Goal: Contribute content

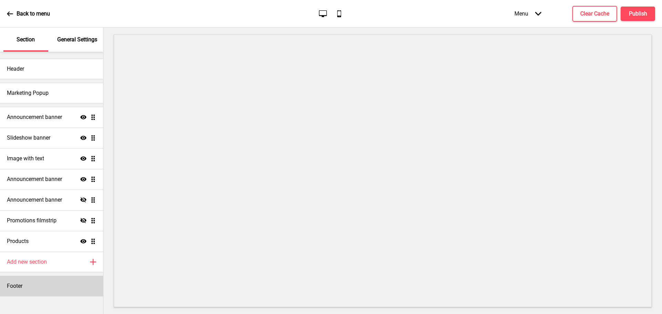
click at [42, 284] on div "Footer" at bounding box center [51, 286] width 103 height 21
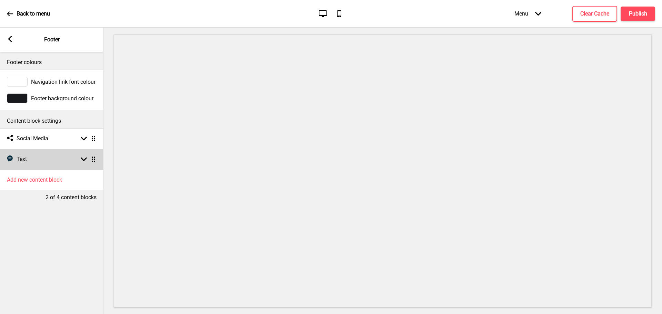
click at [56, 161] on div "Text Text Arrow down Drag" at bounding box center [51, 159] width 103 height 21
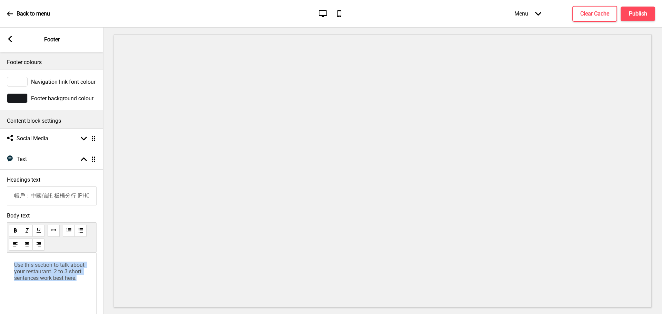
drag, startPoint x: 37, startPoint y: 272, endPoint x: 0, endPoint y: 262, distance: 38.6
click at [0, 262] on div "Body text Use this section to talk about your restaurant. 2 to 3 short sentence…" at bounding box center [51, 271] width 103 height 125
click at [40, 264] on p "\" at bounding box center [51, 265] width 75 height 7
click at [76, 197] on input "帳戶：中國信託 板橋分行 [PHONE_NUMBER] 戶名：甜奶油工作室 統ㄧ編號72612676" at bounding box center [52, 195] width 90 height 19
click at [69, 196] on input "帳戶：中國信託 板橋分行 [PHONE_NUMBER] 戶名：甜奶油工作室 統ㄧ編號72612676" at bounding box center [52, 195] width 90 height 19
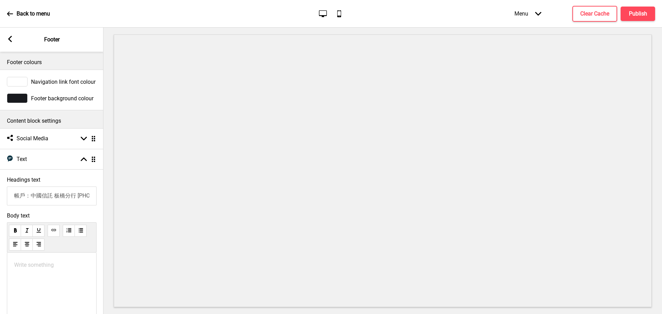
click at [76, 196] on input "帳戶：中國信託 板橋分行 [PHONE_NUMBER] 戶名：甜奶油工作室 統ㄧ編號72612676" at bounding box center [52, 195] width 90 height 19
click at [56, 197] on input "帳戶：中國信託 板橋分行 [PHONE_NUMBER] 戶名：甜奶油工作室 統ㄧ編號72612676" at bounding box center [52, 195] width 90 height 19
click at [44, 200] on input "帳戶：中國信託 板橋分行 [PHONE_NUMBER] 戶名：甜奶油工作室 統ㄧ編號72612676" at bounding box center [52, 195] width 90 height 19
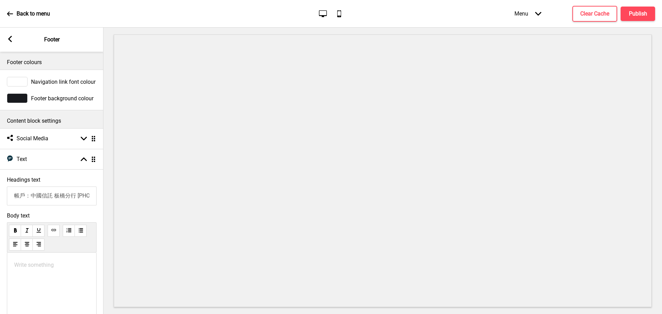
drag, startPoint x: 38, startPoint y: 196, endPoint x: 0, endPoint y: 197, distance: 38.3
click at [0, 197] on div "Headings text 帳戶：中國信託 板橋分行 [PHONE_NUMBER] 戶名：甜奶油工作室 統ㄧ編號72612676" at bounding box center [51, 191] width 103 height 36
click at [48, 192] on input "帳戶：中國信託 板橋分行 [PHONE_NUMBER] 戶名：甜奶油工作室 統ㄧ編號72612676" at bounding box center [52, 195] width 90 height 19
drag, startPoint x: 80, startPoint y: 196, endPoint x: 4, endPoint y: 197, distance: 75.5
click at [4, 197] on div "Headings text 帳戶：中國信託 板橋分行 [PHONE_NUMBER] 戶名：甜奶油工作室 統ㄧ編號72612676" at bounding box center [51, 191] width 103 height 36
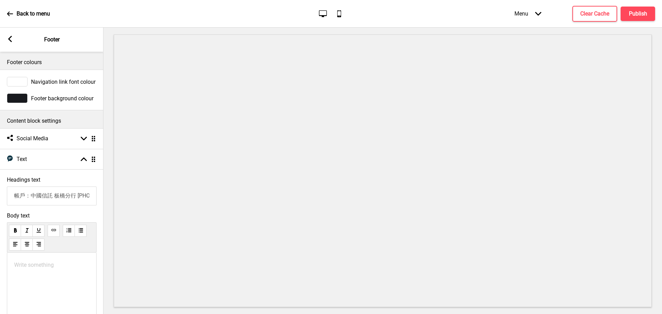
click at [21, 197] on input "帳戶：中國信託 板橋分行 [PHONE_NUMBER] 戶名：甜奶油工作室 統ㄧ編號72612676" at bounding box center [52, 195] width 90 height 19
click at [29, 197] on input "帳戶：中國信託 板橋分行 [PHONE_NUMBER] 戶名：甜奶油工作室 統ㄧ編號72612676" at bounding box center [52, 195] width 90 height 19
click at [20, 196] on input "帳戶：中國信託 板橋分行 [PHONE_NUMBER] 戶名：甜奶油工作室 統ㄧ編號72612676" at bounding box center [52, 195] width 90 height 19
drag, startPoint x: 15, startPoint y: 196, endPoint x: 53, endPoint y: 199, distance: 38.3
click at [53, 199] on input "帳戶：中國信託 板橋分行 [PHONE_NUMBER] 戶名：甜奶油工作室 統ㄧ編號72612676" at bounding box center [52, 195] width 90 height 19
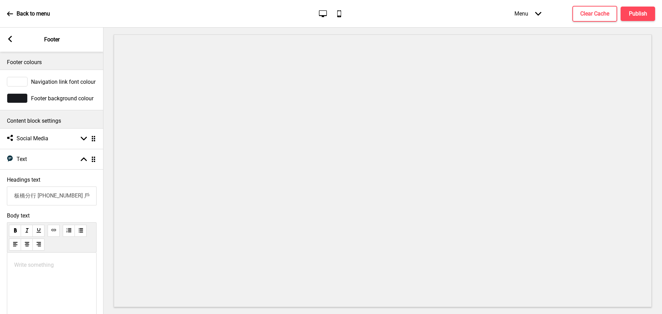
click at [26, 267] on p "Write something ﻿" at bounding box center [51, 265] width 75 height 7
drag, startPoint x: 16, startPoint y: 196, endPoint x: 33, endPoint y: 197, distance: 17.2
click at [33, 197] on input "板橋分行 [PHONE_NUMBER] 戶名：甜奶油工作室 統ㄧ編號72612676" at bounding box center [52, 195] width 90 height 19
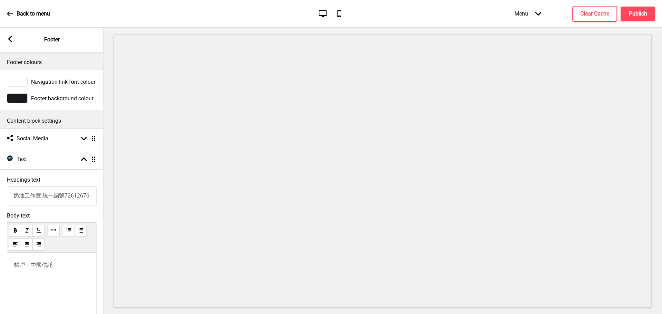
click at [24, 280] on div "帳戶：中國信託" at bounding box center [52, 290] width 90 height 74
click at [70, 265] on p "帳戶：中國信託" at bounding box center [51, 265] width 75 height 7
click at [17, 198] on input "戶名：甜奶油工作室 統ㄧ編號72612676" at bounding box center [52, 195] width 90 height 19
drag, startPoint x: 31, startPoint y: 197, endPoint x: 0, endPoint y: 197, distance: 31.0
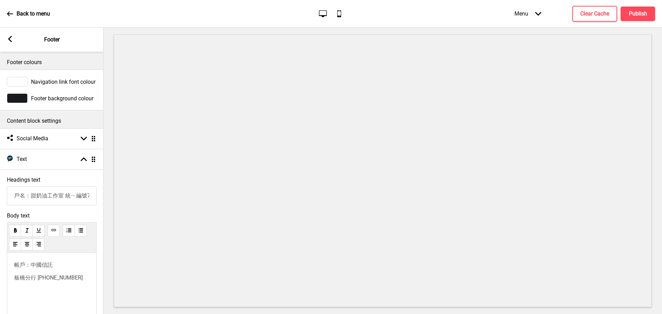
click at [0, 197] on div "Headings text 戶名：甜奶油工作室 統ㄧ編號72612676" at bounding box center [51, 191] width 103 height 36
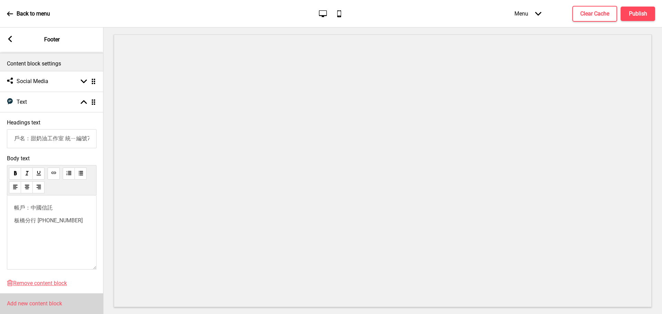
scroll to position [81, 0]
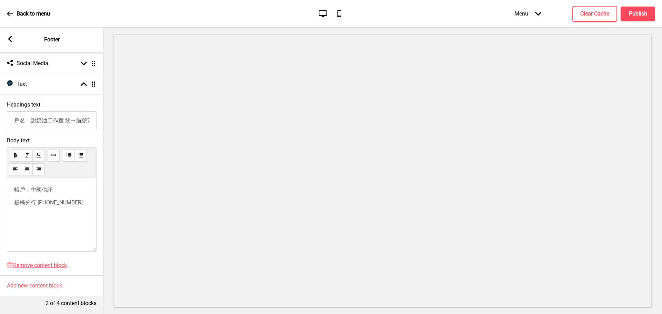
type input "戶名：甜奶油工作室 統ㄧ編號72612676"
click at [8, 42] on div "Arrow left" at bounding box center [10, 40] width 6 height 8
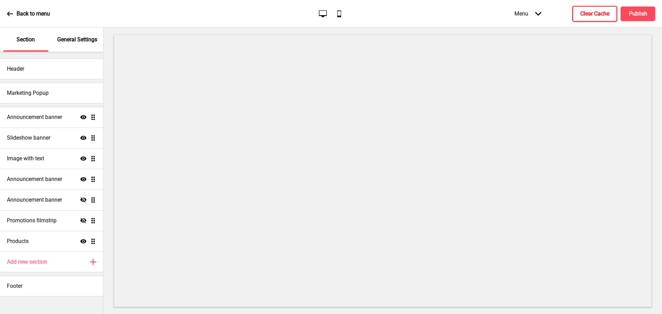
click at [591, 13] on h4 "Clear Cache" at bounding box center [594, 14] width 29 height 8
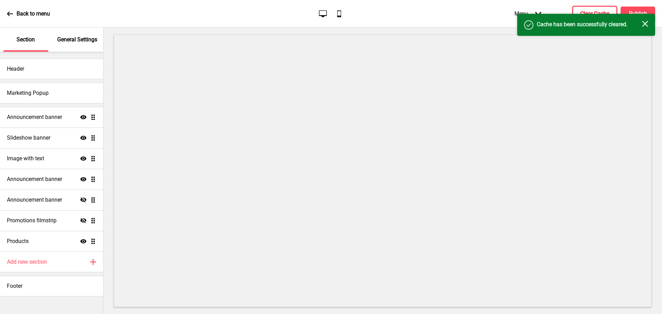
click at [647, 23] on icon "Close" at bounding box center [645, 24] width 6 height 6
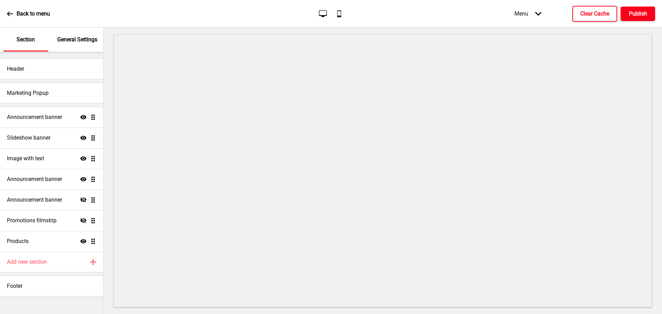
click at [640, 12] on h4 "Publish" at bounding box center [637, 14] width 18 height 8
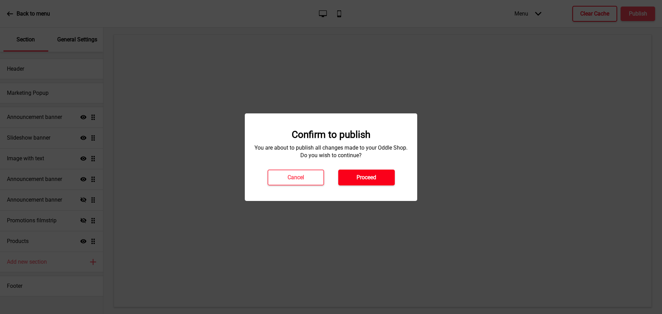
click at [382, 173] on button "Proceed" at bounding box center [366, 178] width 57 height 16
